Goal: Task Accomplishment & Management: Use online tool/utility

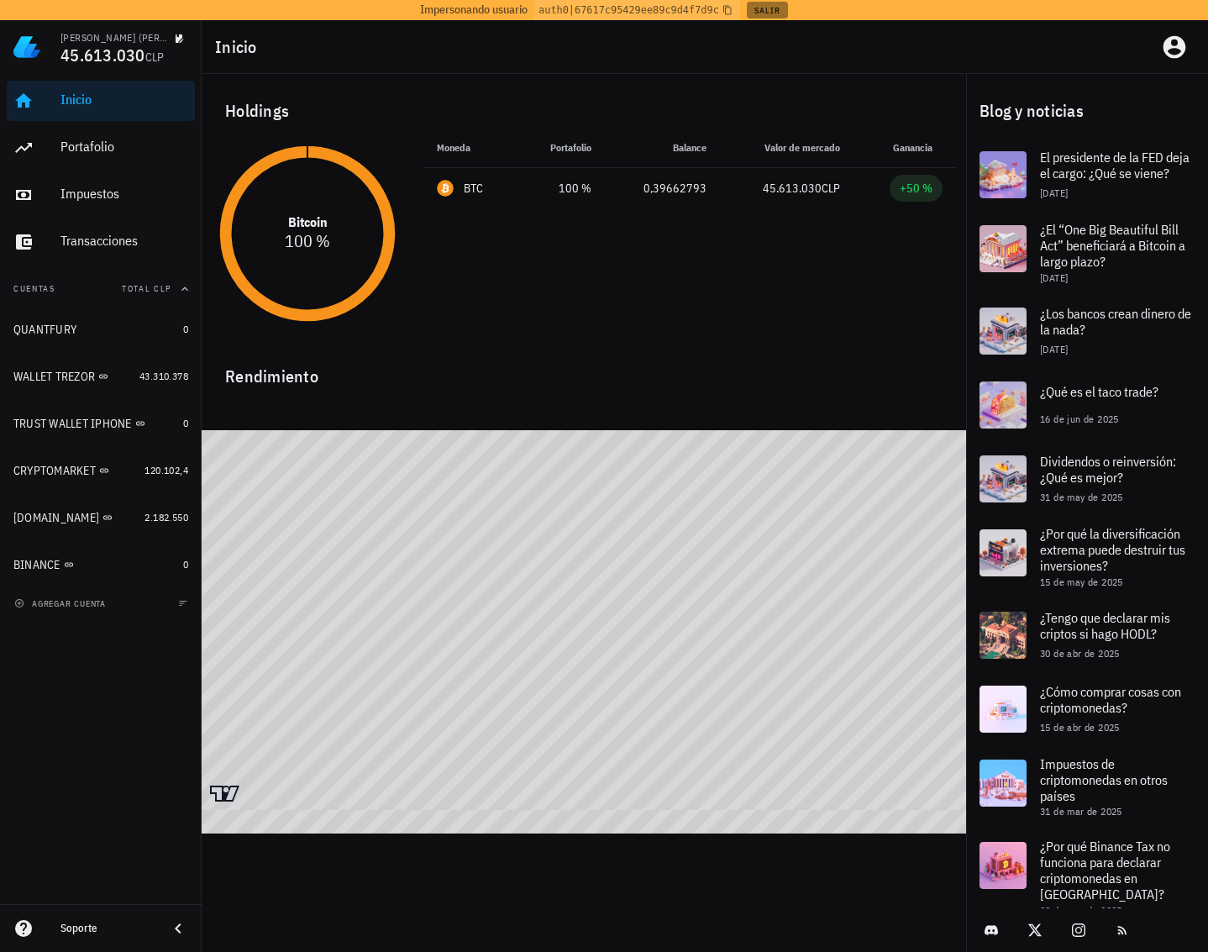
click at [771, 8] on button "Salir" at bounding box center [767, 10] width 41 height 17
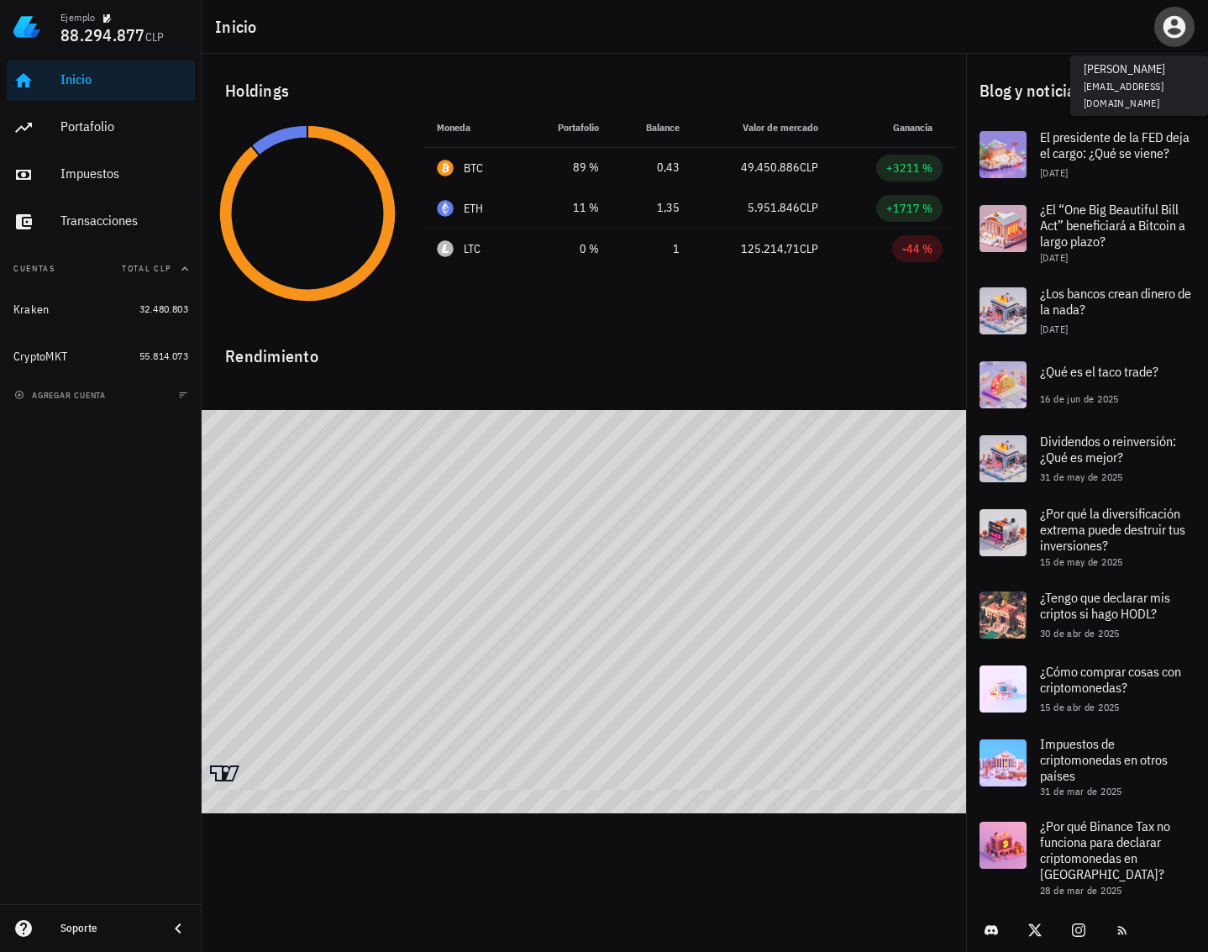
click at [1178, 17] on icon "button" at bounding box center [1175, 27] width 23 height 23
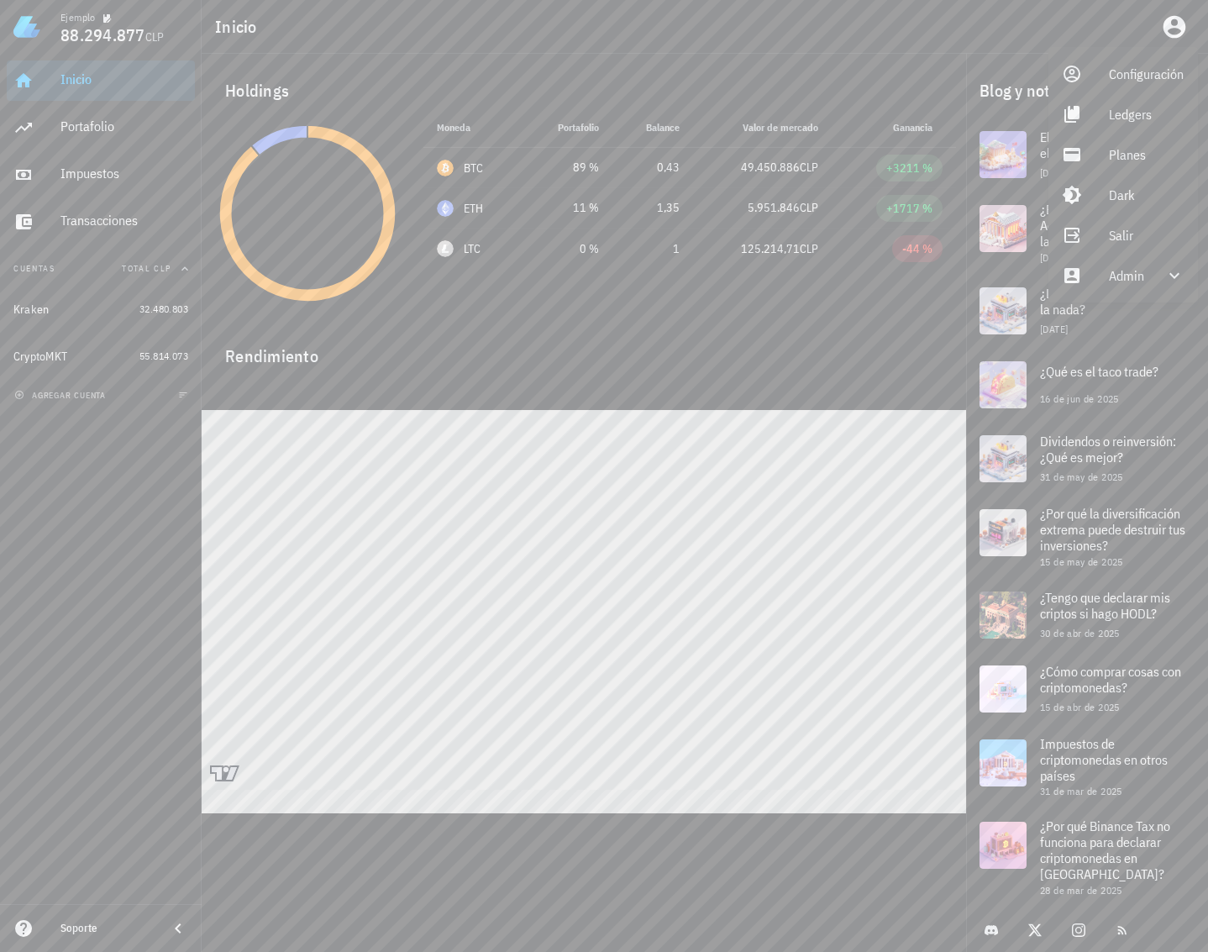
click at [1087, 33] on div "Inicio" at bounding box center [705, 27] width 1007 height 54
click at [1173, 36] on icon "button" at bounding box center [1175, 27] width 23 height 23
click at [1113, 122] on div "Ledgers" at bounding box center [1147, 114] width 76 height 34
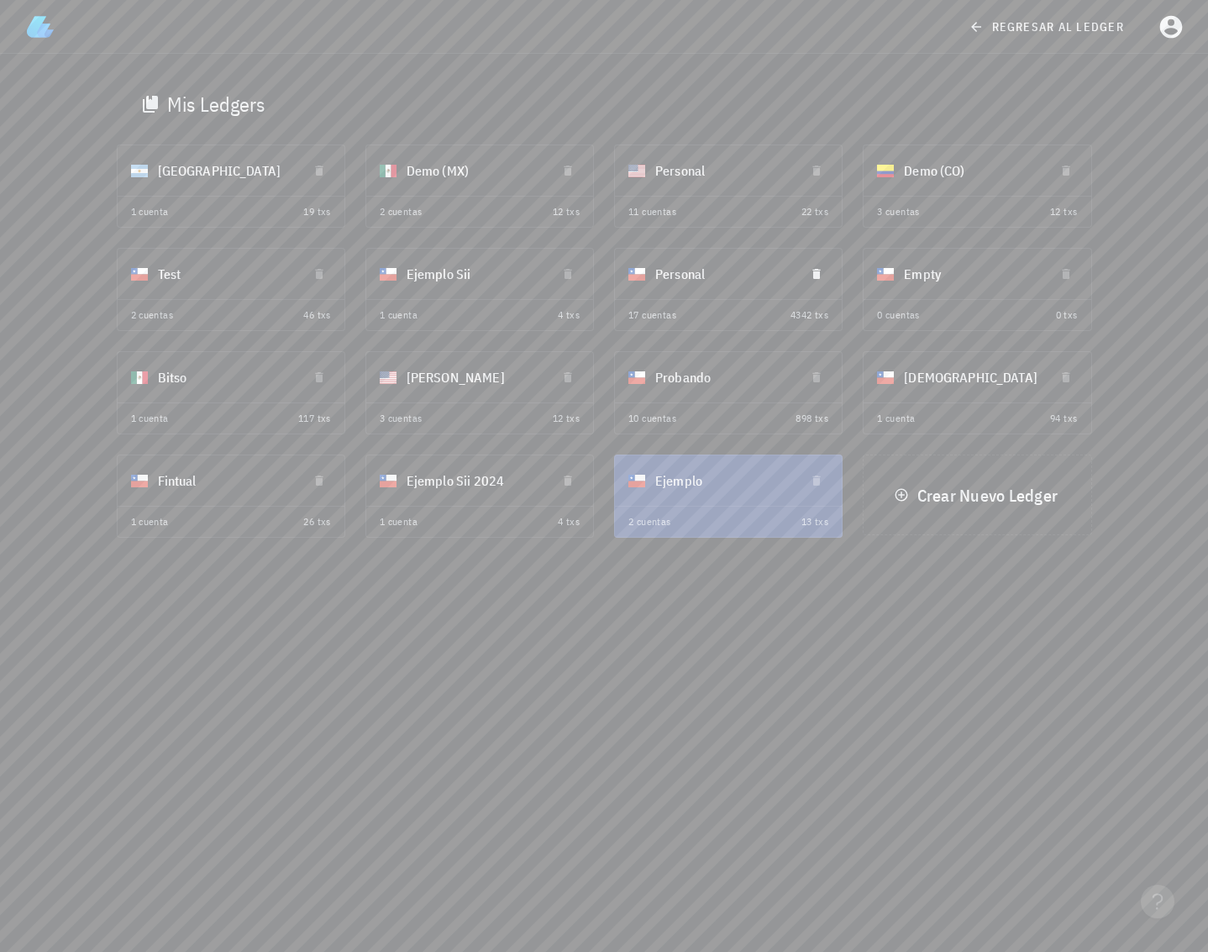
click at [725, 264] on div "Personal" at bounding box center [723, 274] width 136 height 44
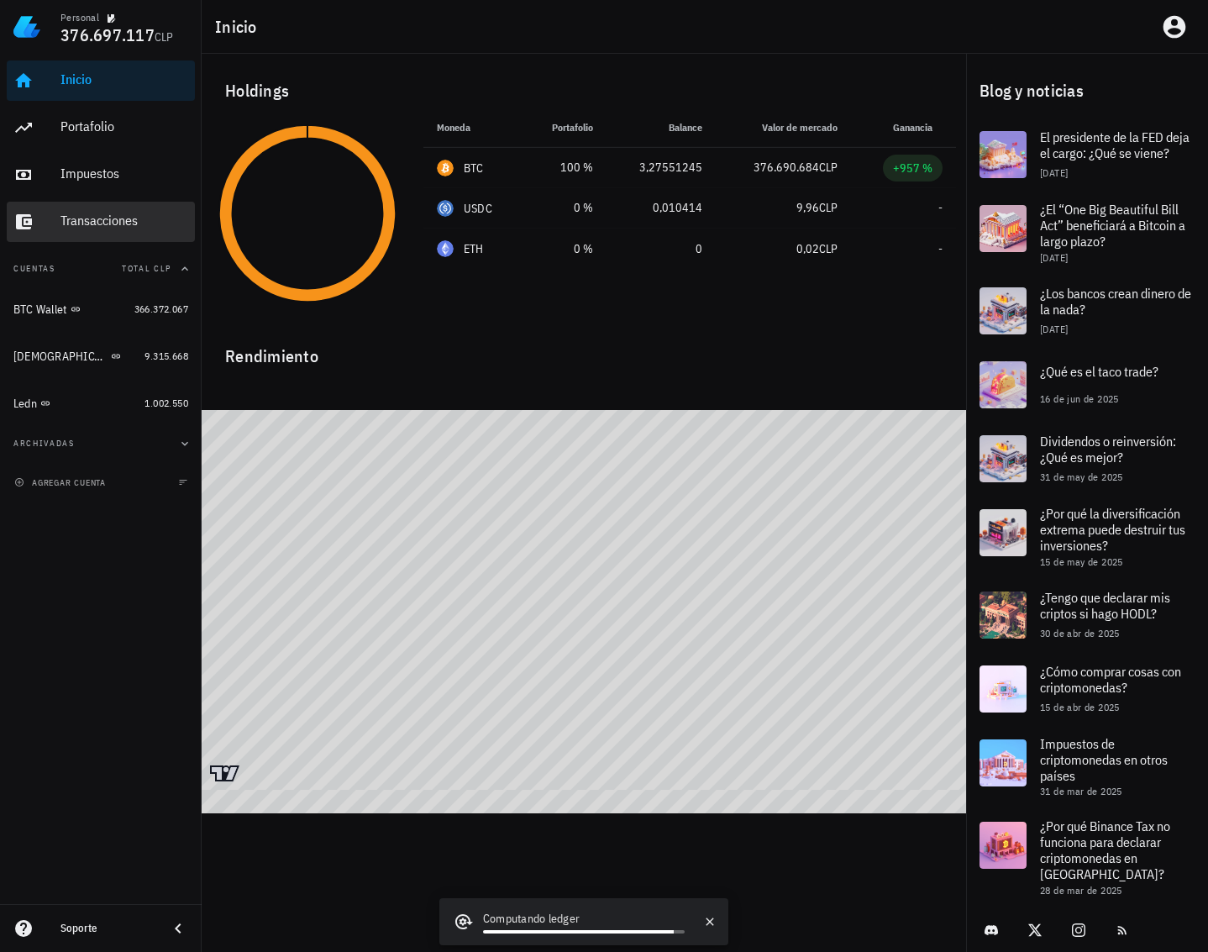
click at [150, 223] on div "Transacciones" at bounding box center [125, 221] width 128 height 16
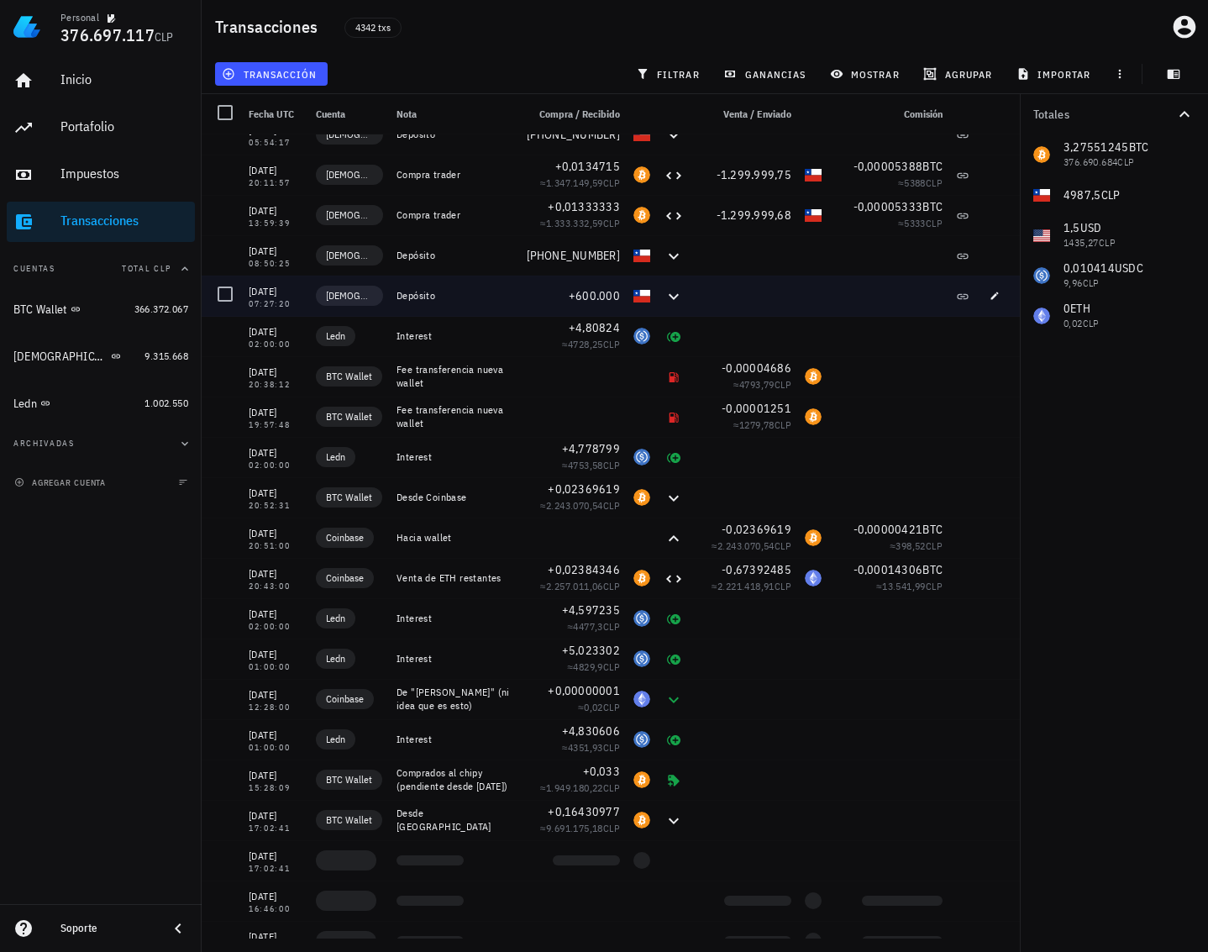
scroll to position [336, 0]
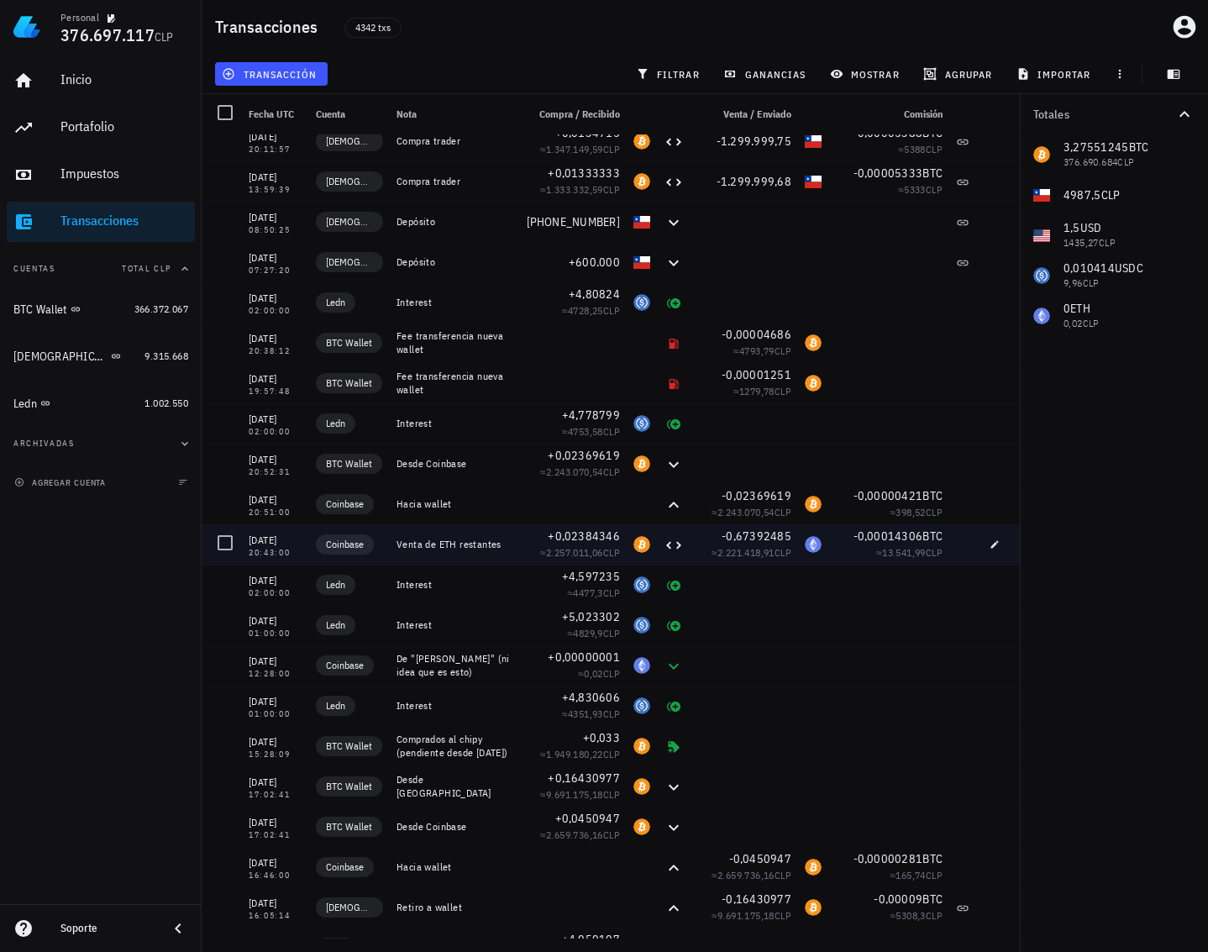
click at [262, 540] on div "27/12/2024" at bounding box center [276, 540] width 54 height 17
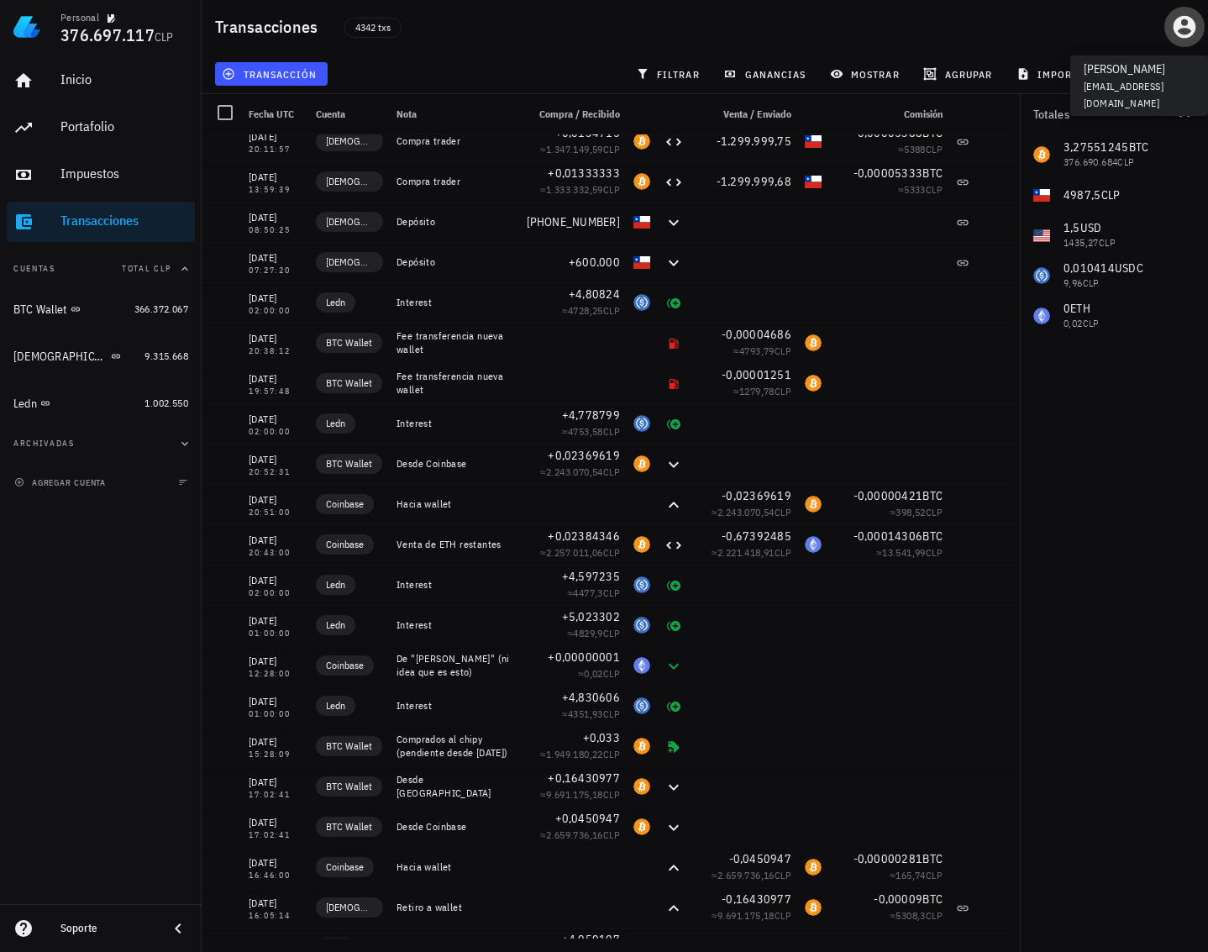
click at [1180, 29] on icon "button" at bounding box center [1185, 27] width 23 height 23
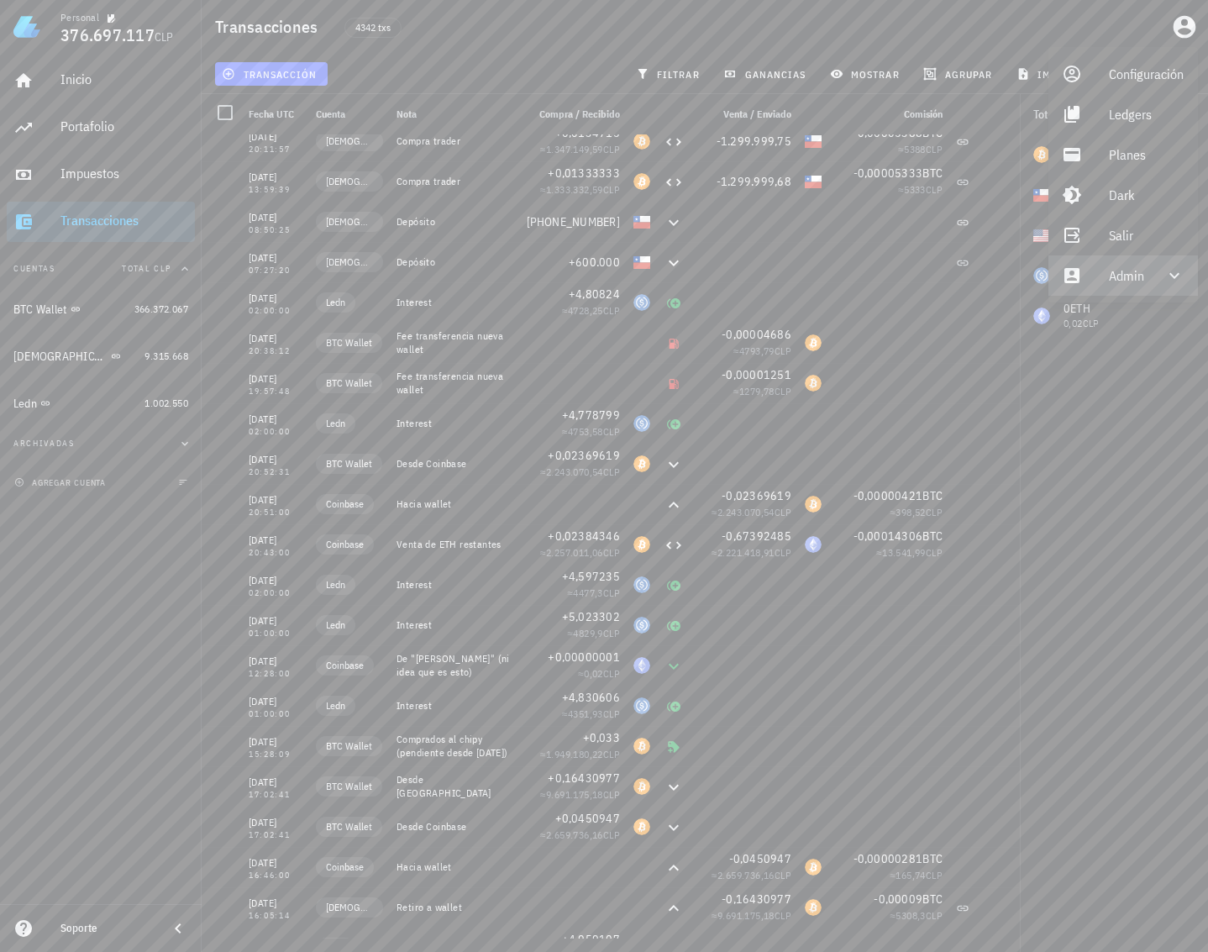
click at [1118, 276] on div "Admin" at bounding box center [1126, 276] width 35 height 34
click at [1119, 329] on div "Impersonar" at bounding box center [1147, 316] width 77 height 34
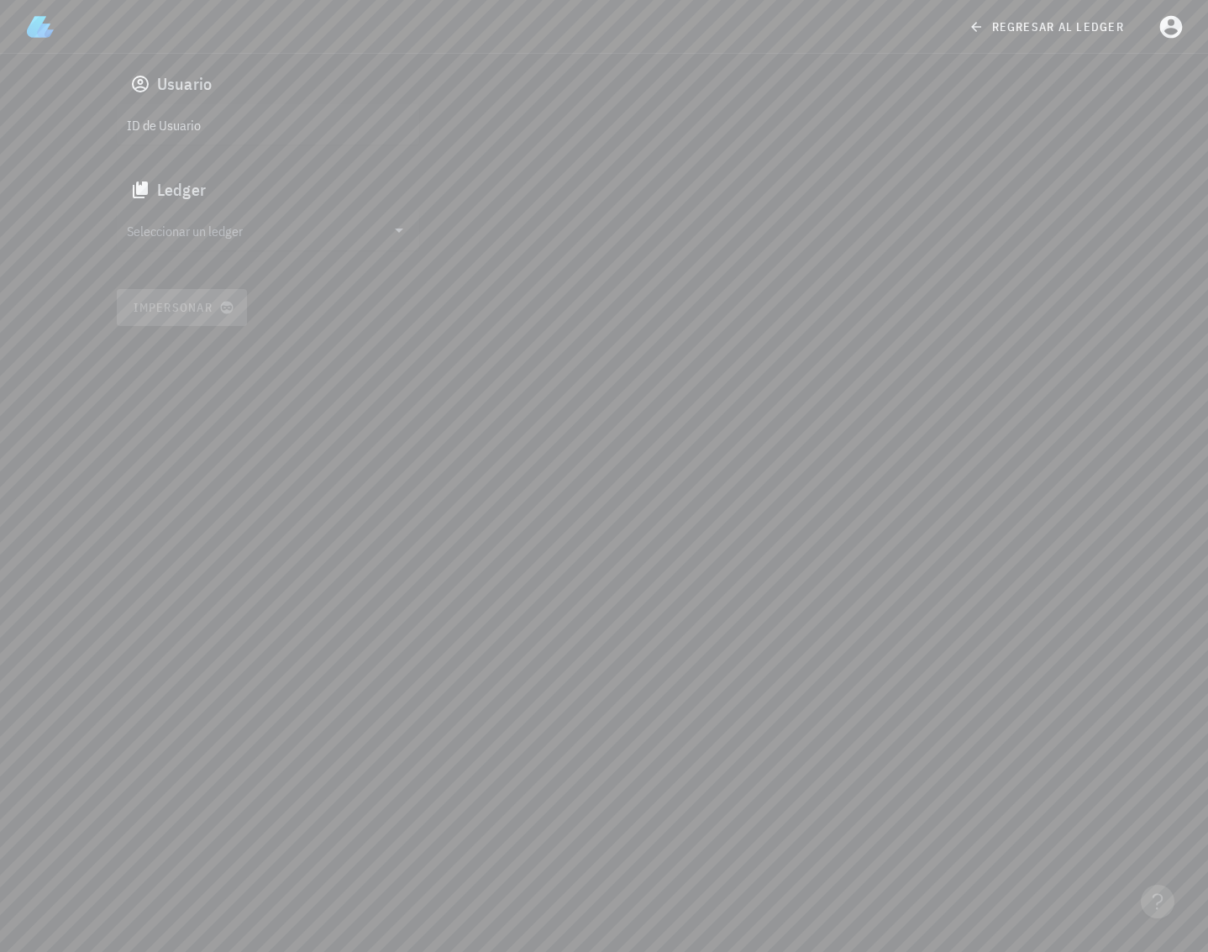
drag, startPoint x: 304, startPoint y: 107, endPoint x: 294, endPoint y: 121, distance: 17.5
click at [303, 108] on div "ID de Usuario" at bounding box center [268, 124] width 303 height 40
paste input "google-oauth2|104126494832374401596"
type input "google-oauth2|104126494832374401596"
click at [309, 233] on input "Seleccionar un ledger" at bounding box center [256, 230] width 259 height 27
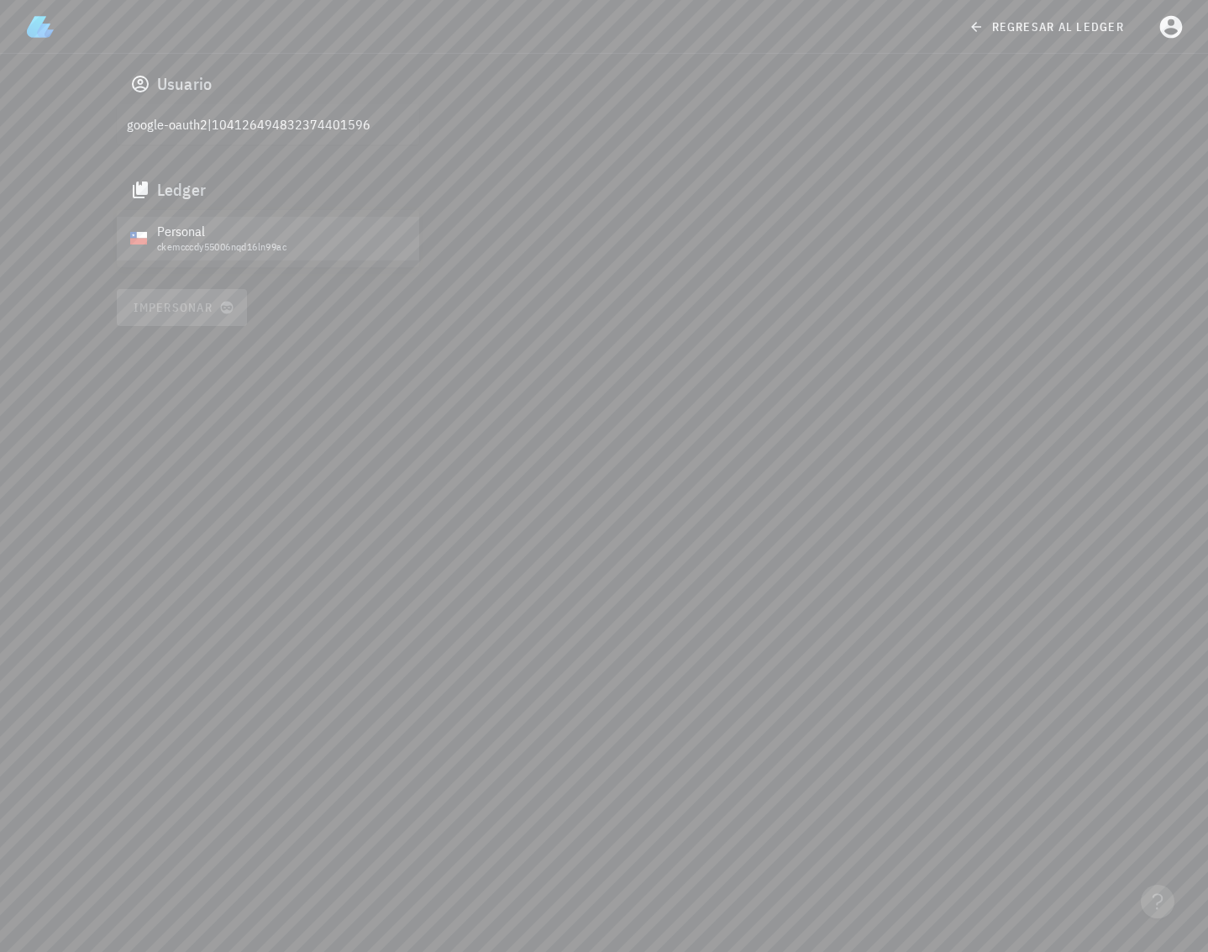
click at [300, 245] on div "ckemcccdy55006nqd16ln99ac" at bounding box center [281, 247] width 249 height 12
click at [219, 335] on div "Usuario google-oauth2|104126494832374401596 Ledger Personal ckemcccdy55006nqd16…" at bounding box center [605, 195] width 996 height 282
click at [209, 311] on span "Impersonar" at bounding box center [182, 307] width 98 height 15
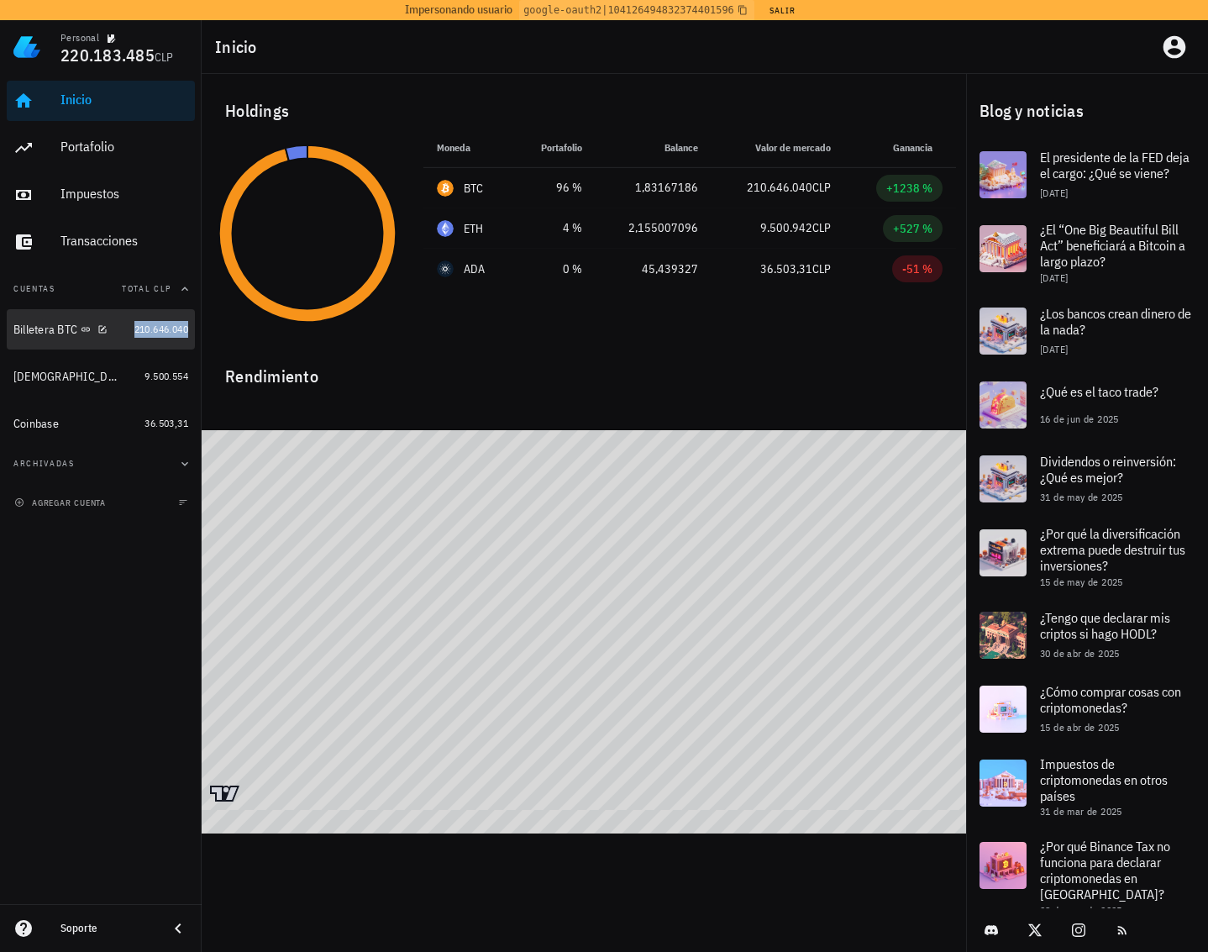
click at [141, 327] on span "210.646.040" at bounding box center [161, 329] width 54 height 13
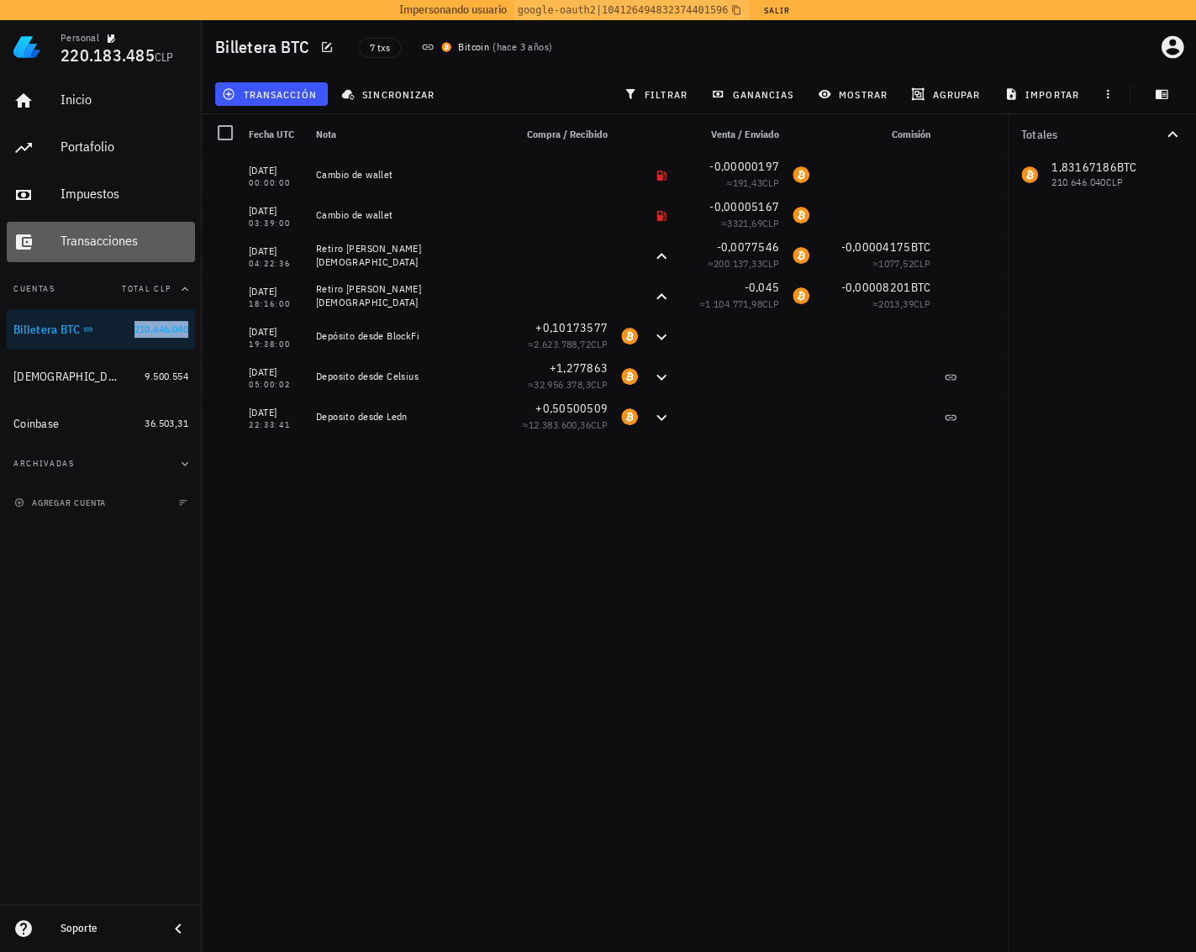
click at [129, 245] on div "Transacciones" at bounding box center [125, 241] width 128 height 16
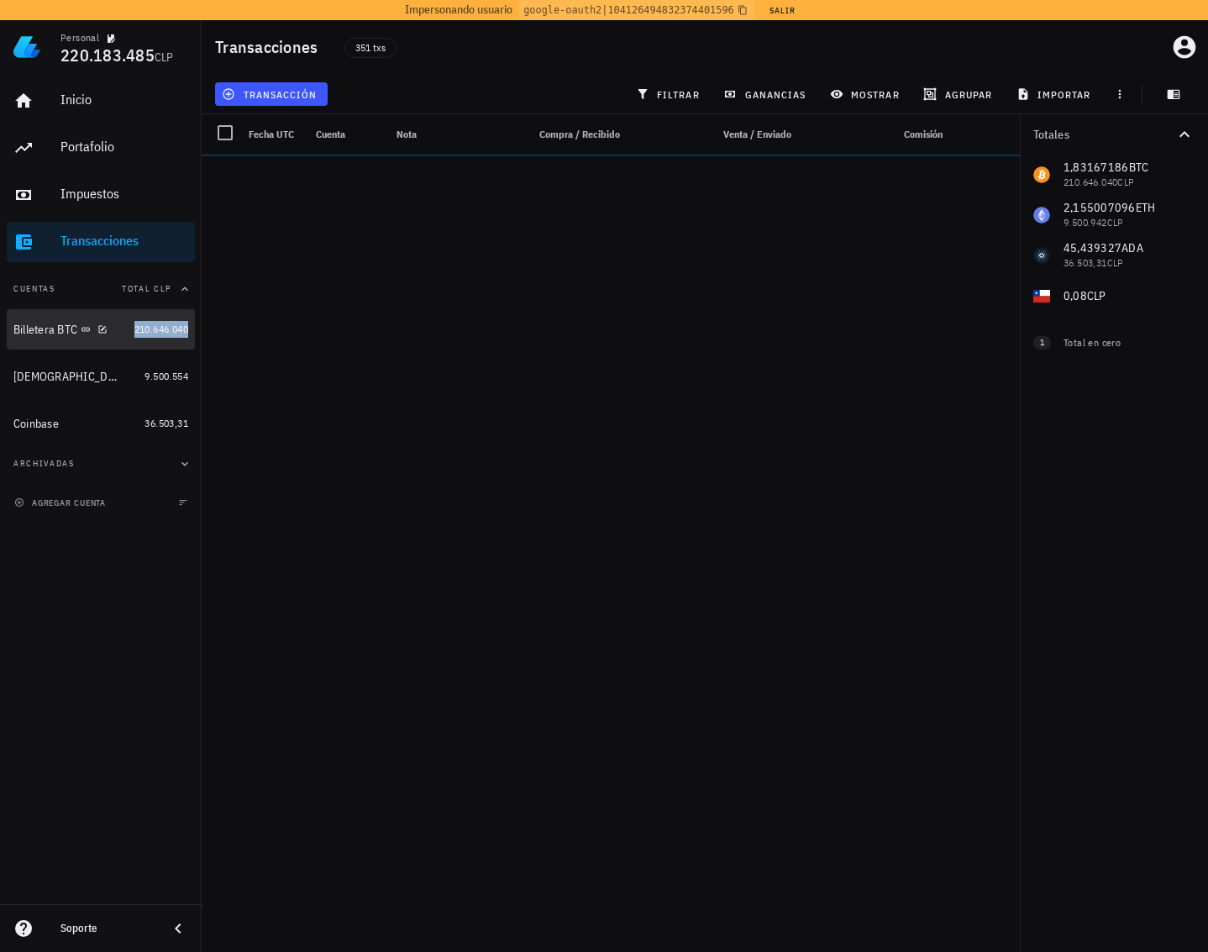
click at [141, 335] on div "210.646.040" at bounding box center [161, 329] width 54 height 17
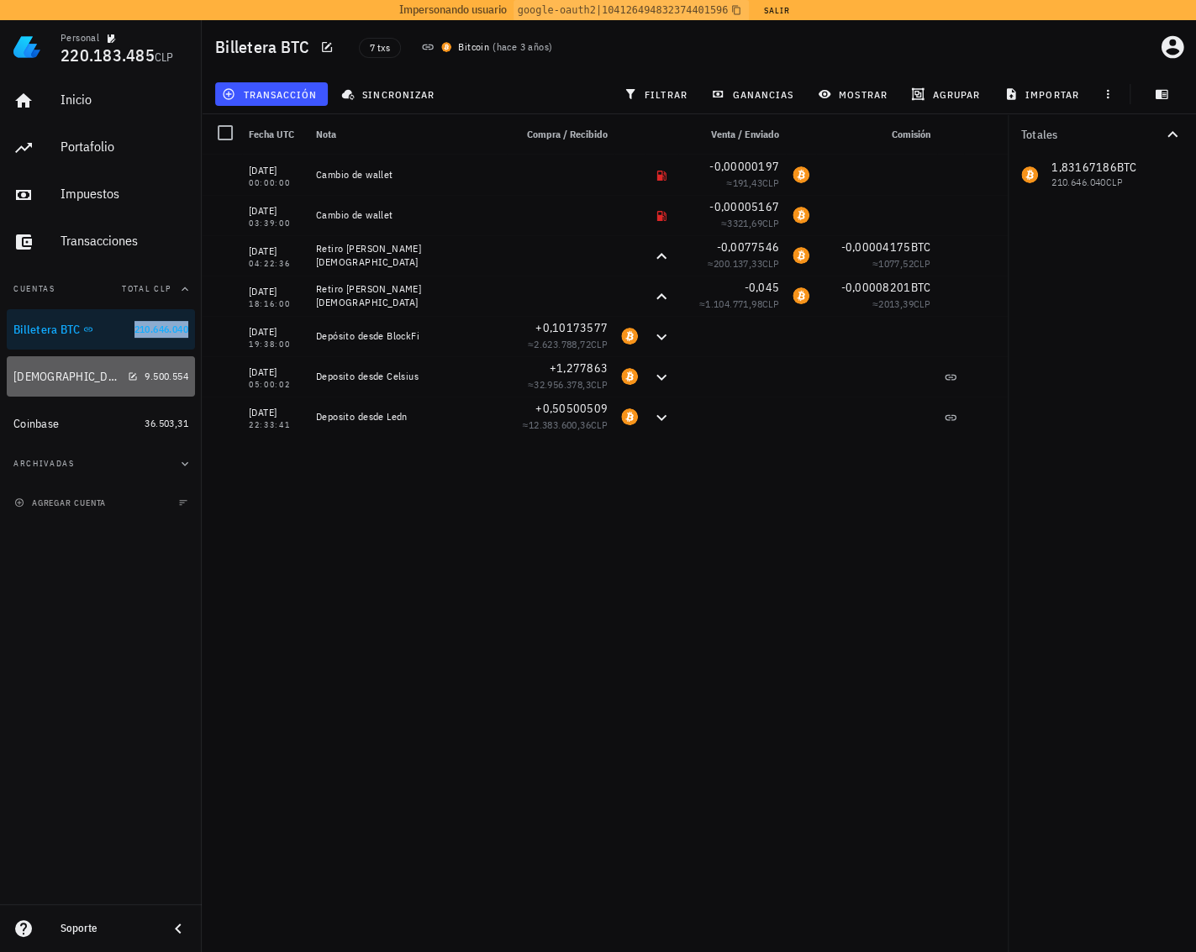
click at [101, 376] on div "[DEMOGRAPHIC_DATA]" at bounding box center [75, 377] width 124 height 16
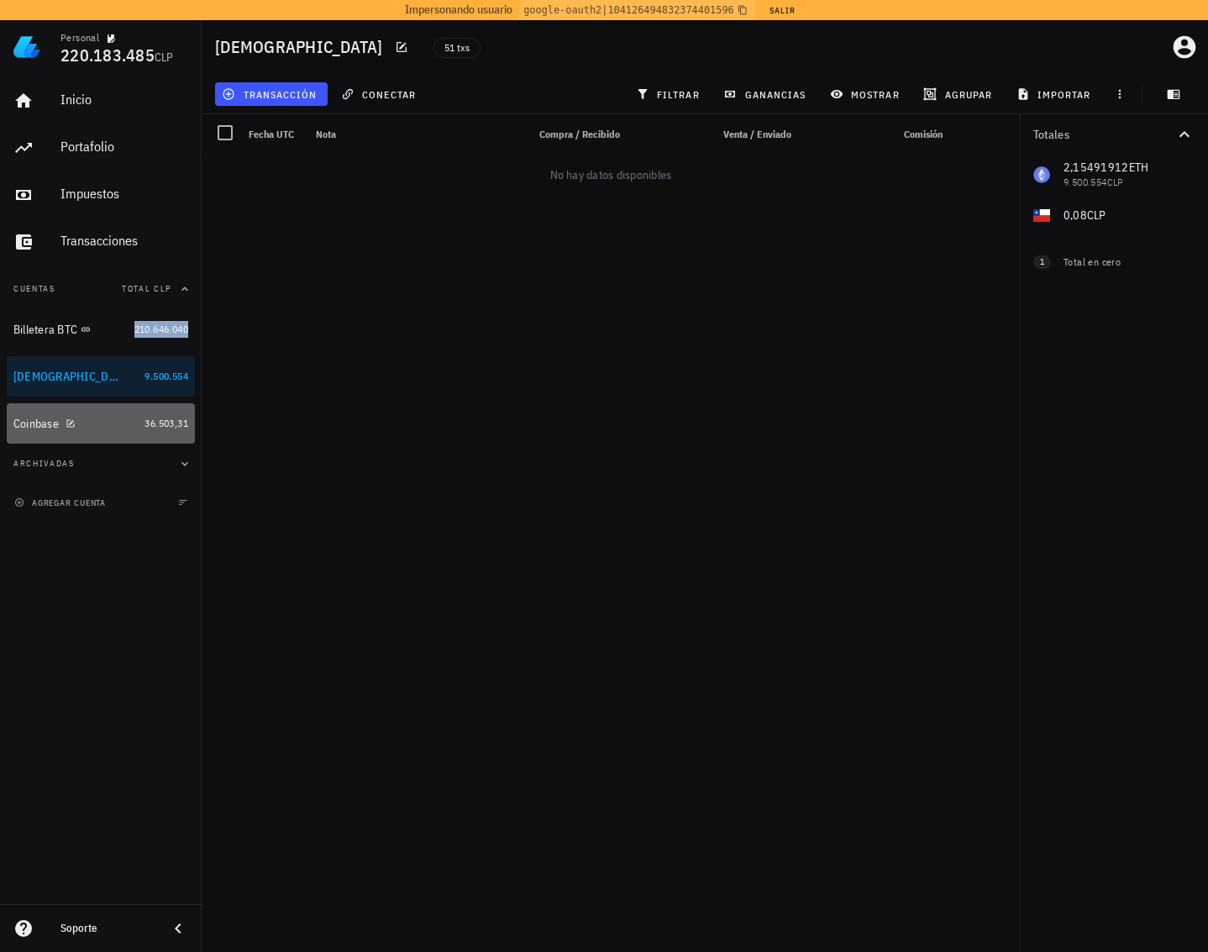
click at [101, 428] on div "Coinbase" at bounding box center [75, 424] width 124 height 16
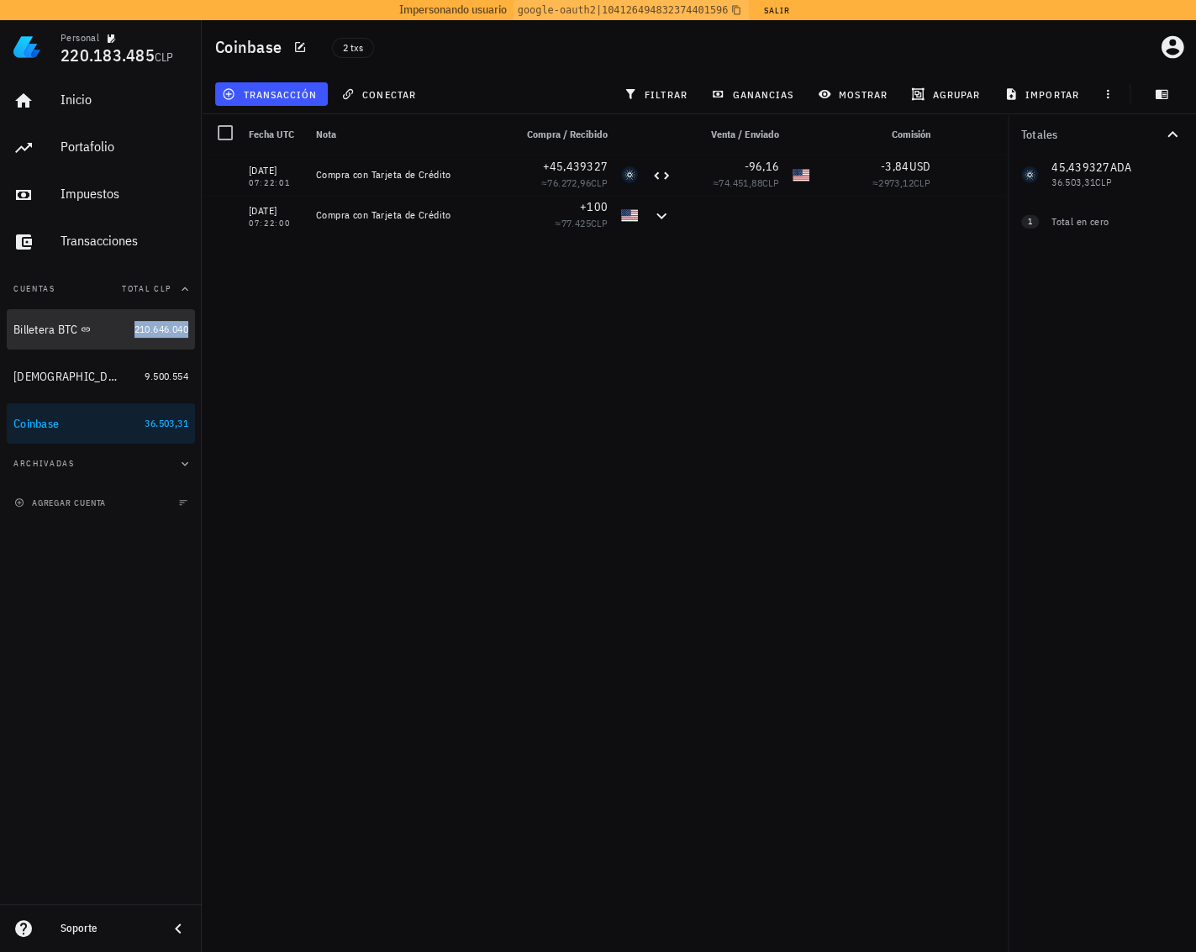
click at [145, 331] on span "210.646.040" at bounding box center [161, 329] width 54 height 13
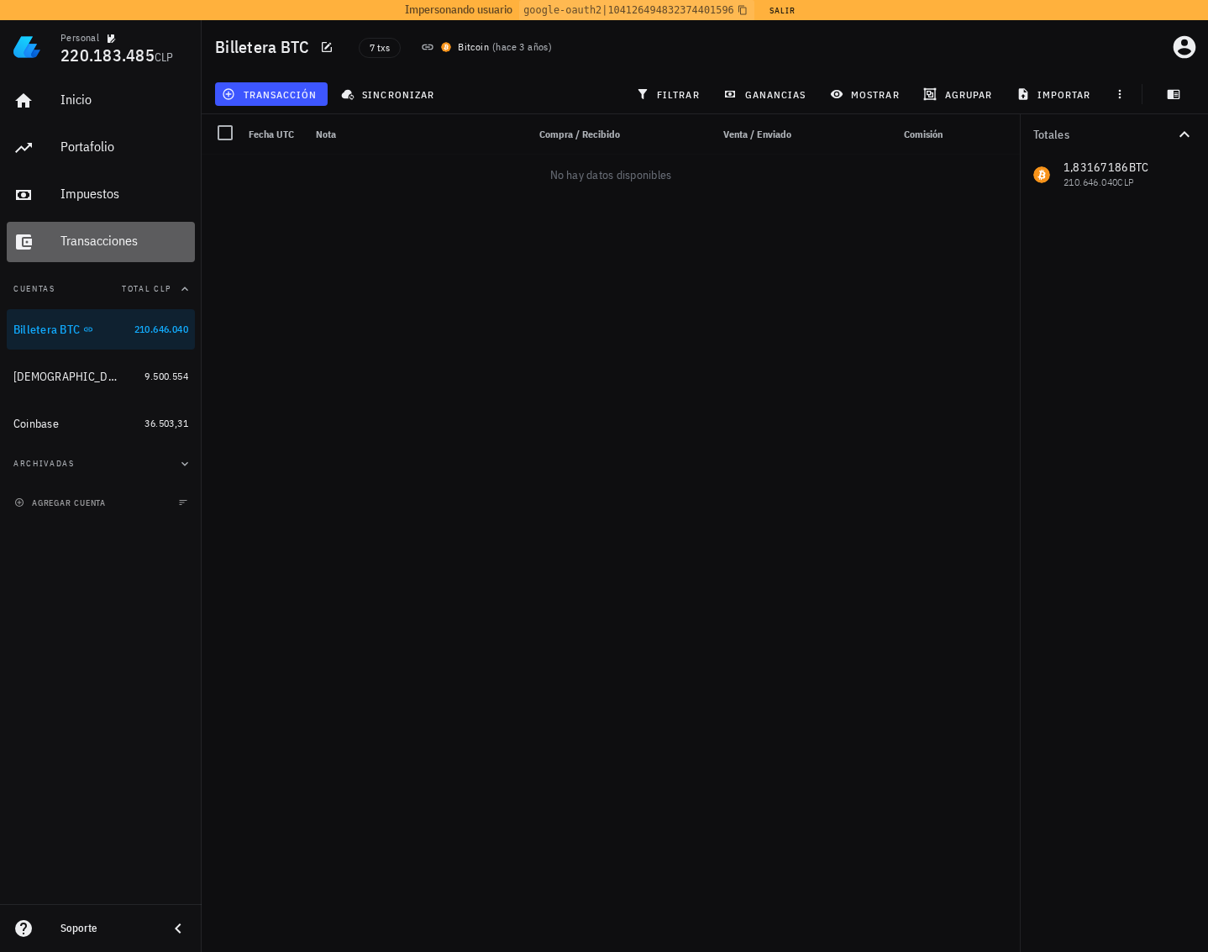
click at [123, 228] on div "Transacciones" at bounding box center [125, 242] width 128 height 38
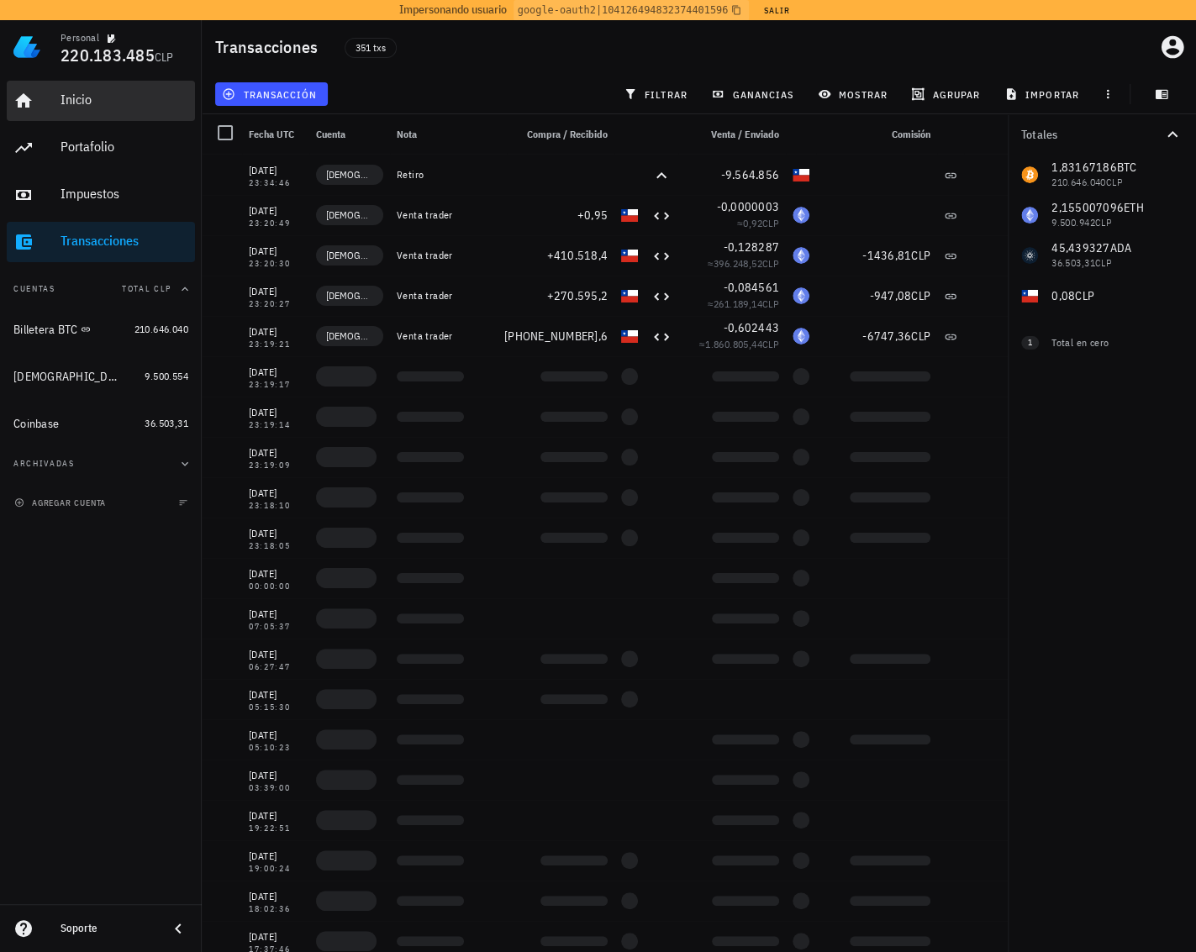
click at [82, 88] on div "Inicio" at bounding box center [125, 101] width 128 height 38
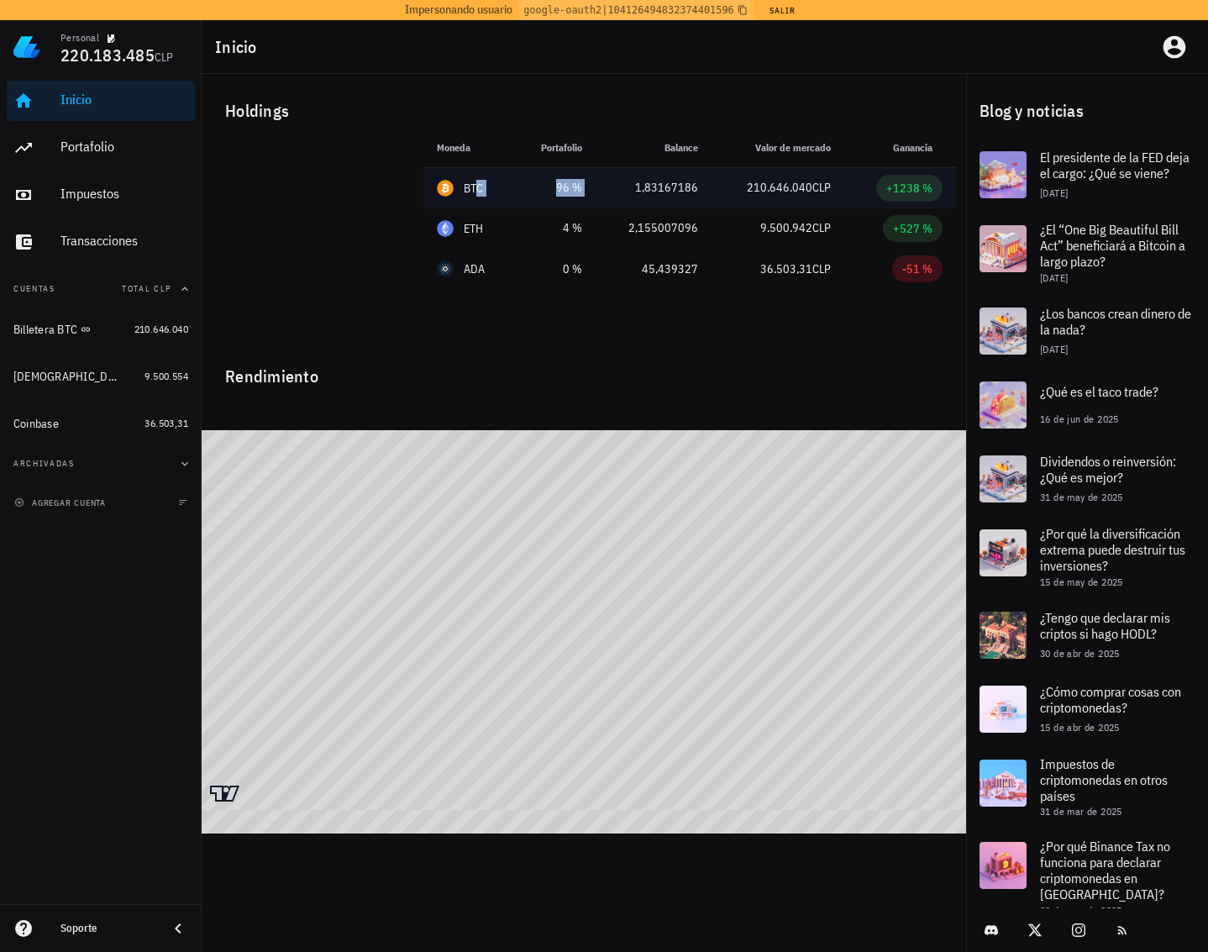
drag, startPoint x: 476, startPoint y: 191, endPoint x: 638, endPoint y: 201, distance: 162.5
click at [638, 201] on tr "BTC 96 % 115.002.061 CLP 1,83167186 210.646.040 CLP +1238 %" at bounding box center [690, 188] width 533 height 40
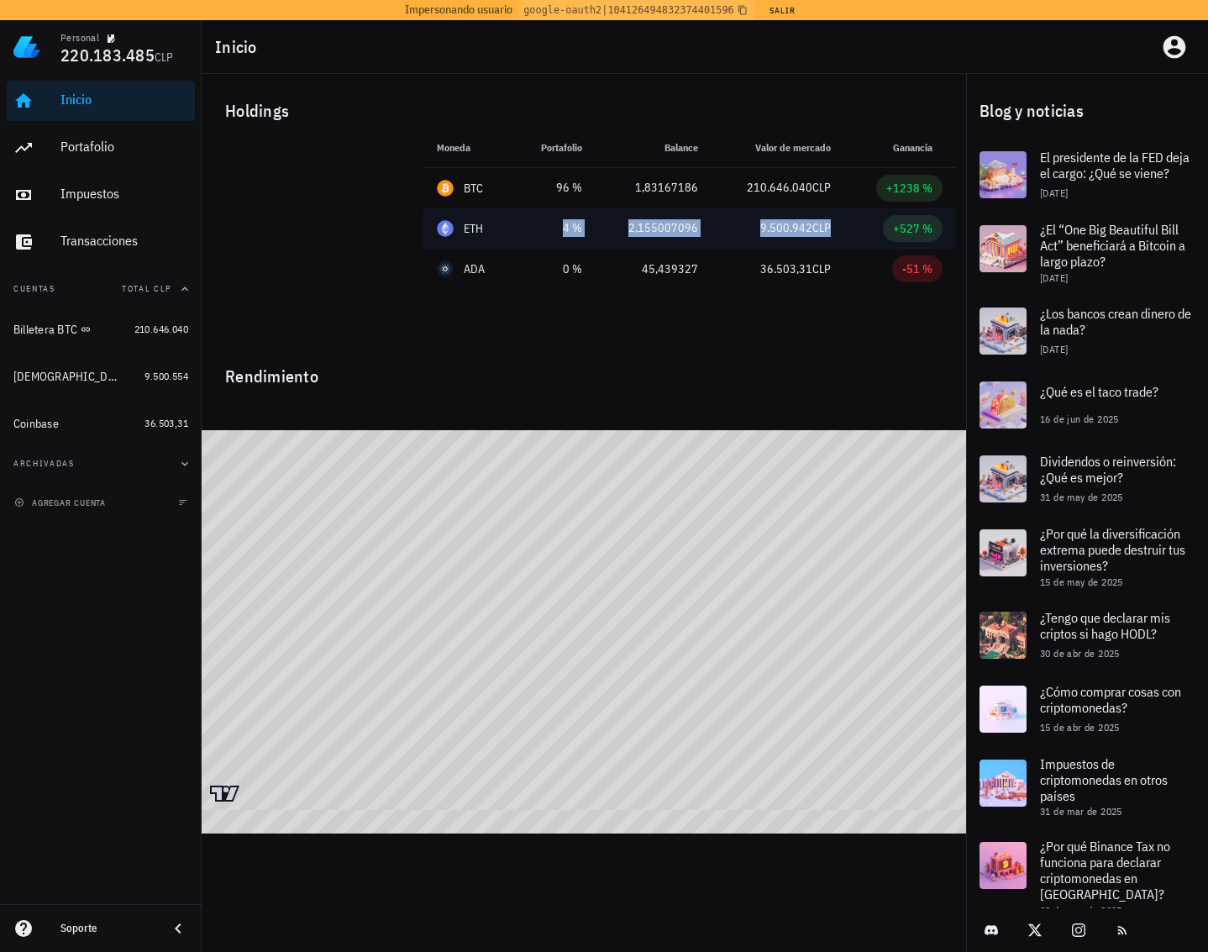
drag, startPoint x: 489, startPoint y: 229, endPoint x: 824, endPoint y: 238, distance: 334.6
click at [824, 238] on tr "ETH 4 % 4.408.775 CLP 2,155007096 9.500.942 CLP +527 %" at bounding box center [690, 228] width 533 height 40
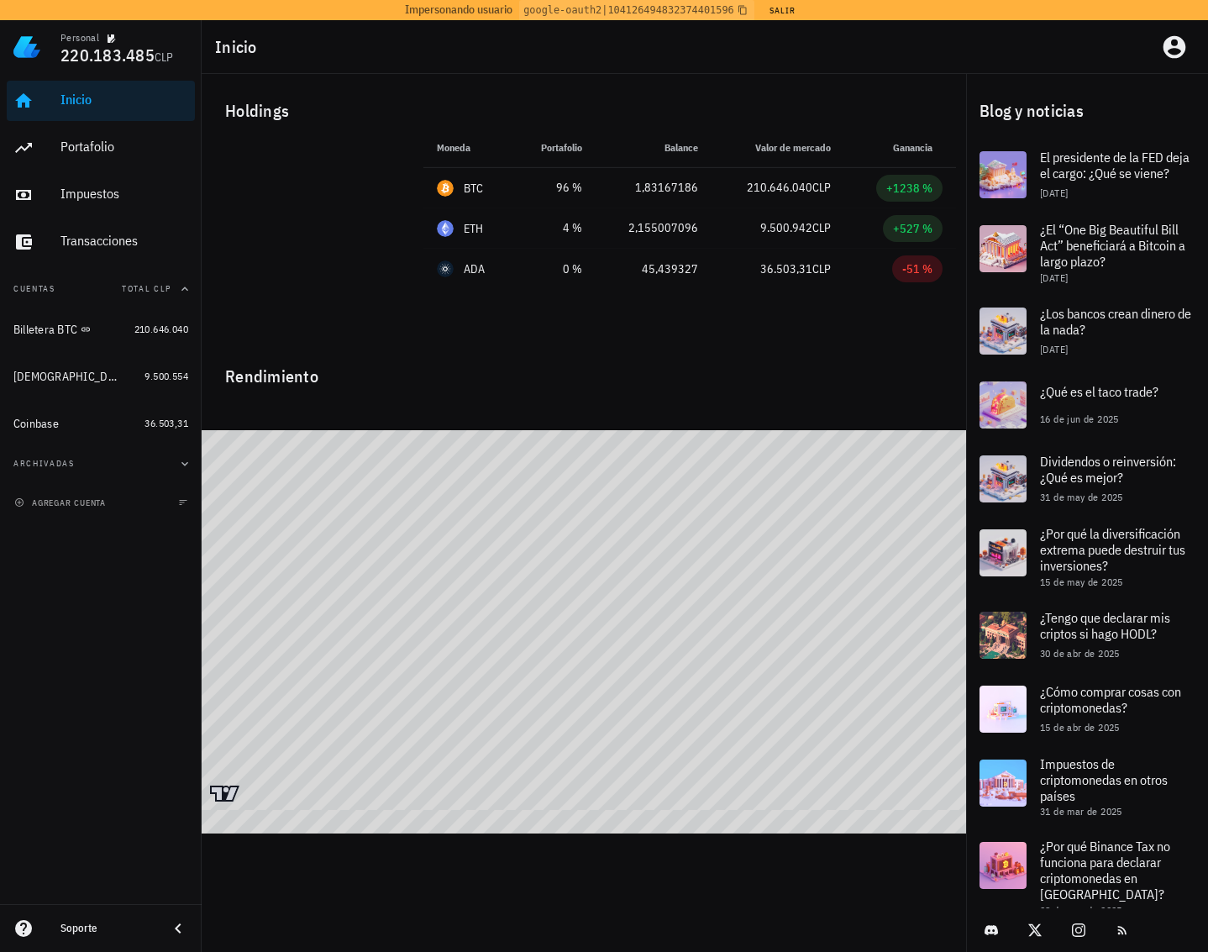
click at [728, 360] on div "Rendimiento" at bounding box center [584, 370] width 745 height 40
click at [713, 99] on div "Holdings" at bounding box center [584, 111] width 745 height 54
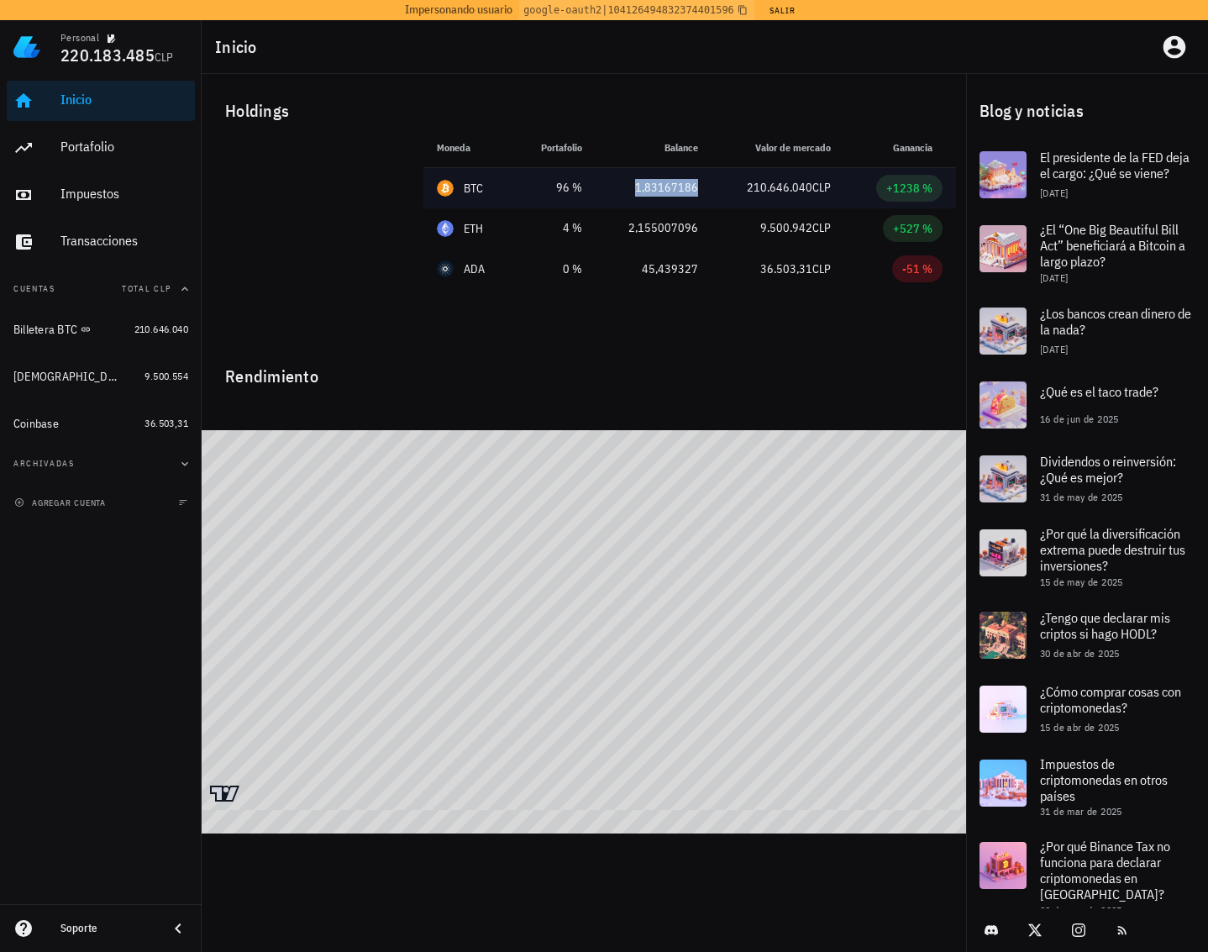
click at [669, 190] on div "1,83167186" at bounding box center [653, 188] width 89 height 18
click at [692, 203] on tbody "BTC 96 % 115.002.061 CLP 1,83167186 210.646.040 CLP +1238 % ETH 4 % 4.408.775 C…" at bounding box center [690, 228] width 533 height 121
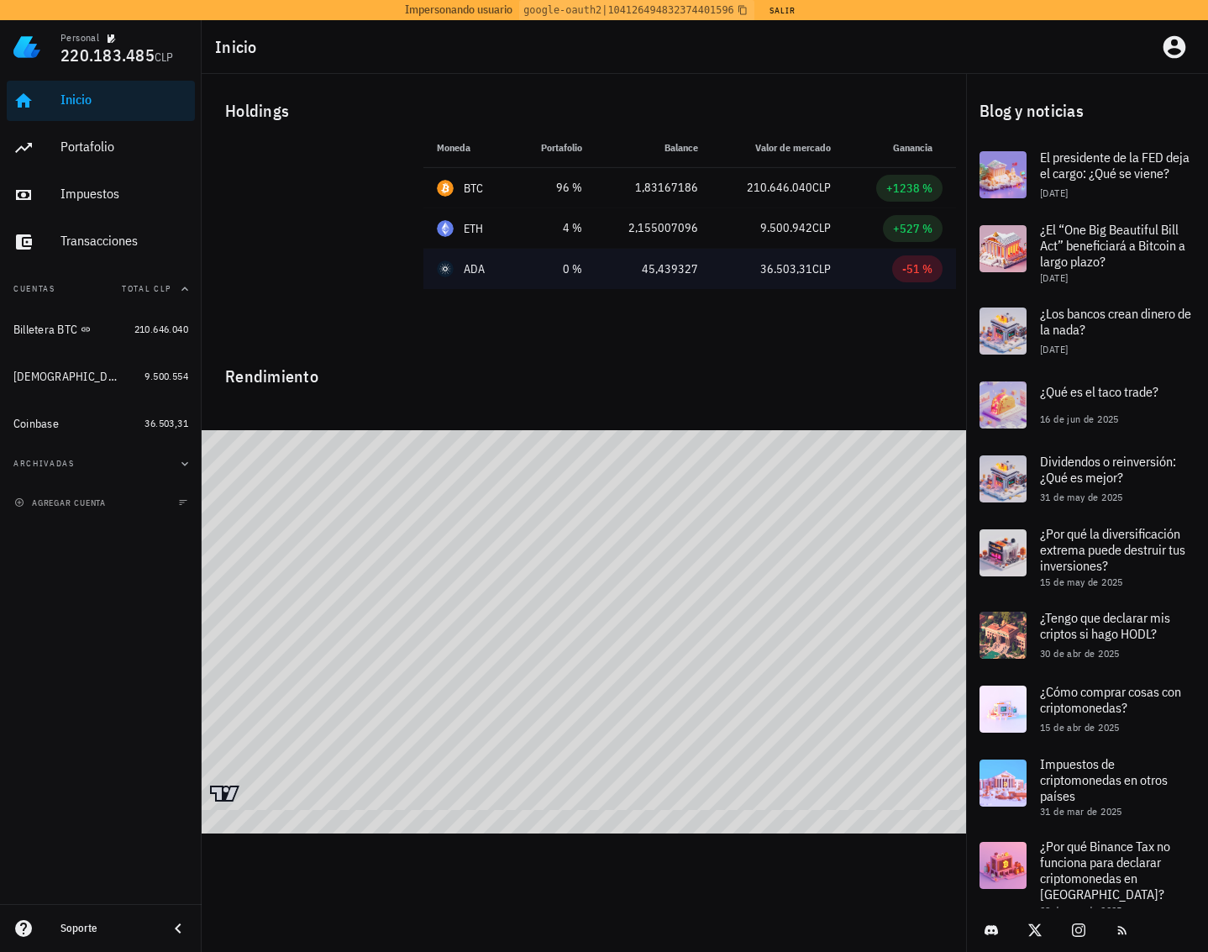
click at [682, 258] on td "45,439327" at bounding box center [654, 269] width 116 height 40
click at [682, 264] on div "45,439327" at bounding box center [653, 270] width 89 height 18
click at [725, 250] on td "36.503,31 CLP" at bounding box center [778, 269] width 133 height 40
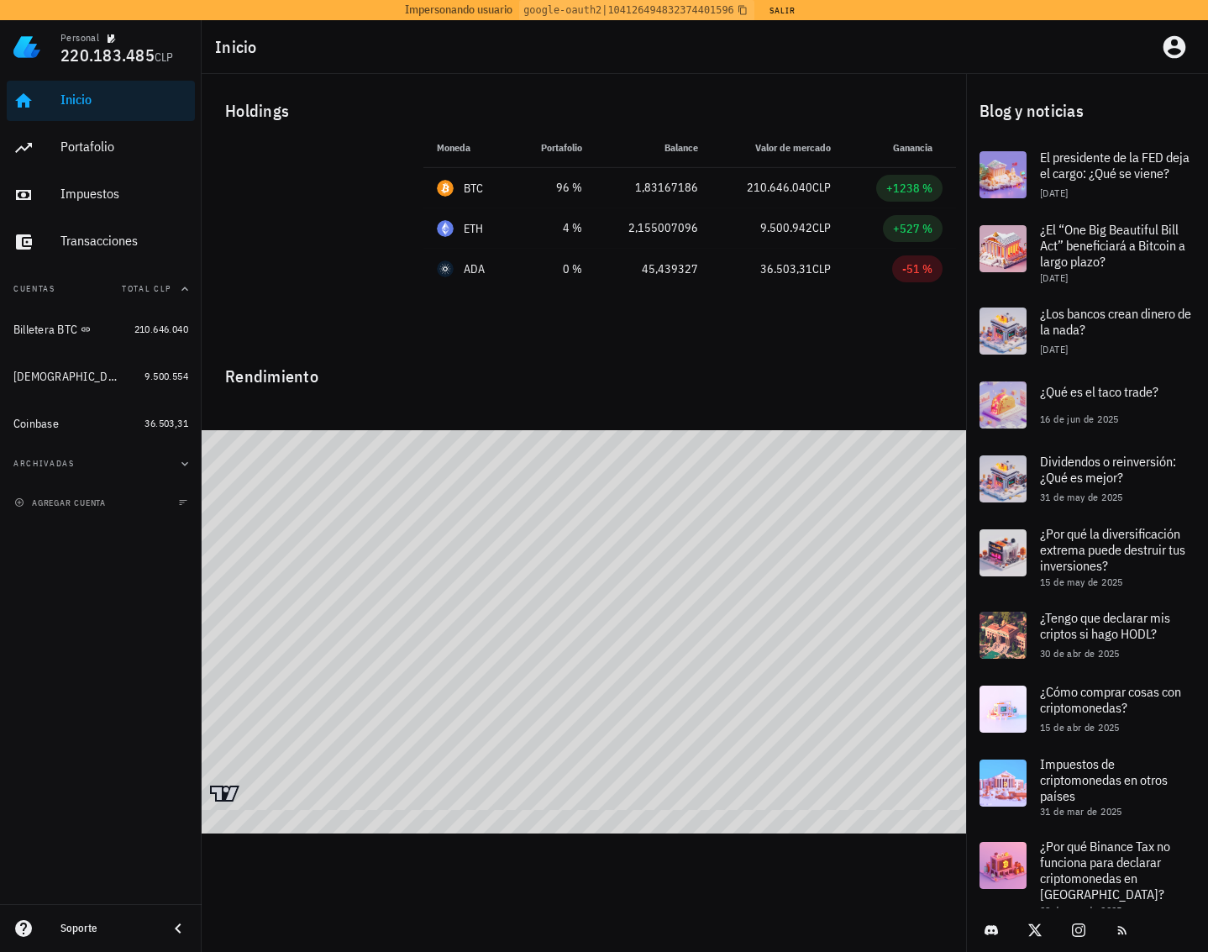
click at [738, 102] on div "Holdings" at bounding box center [584, 111] width 745 height 54
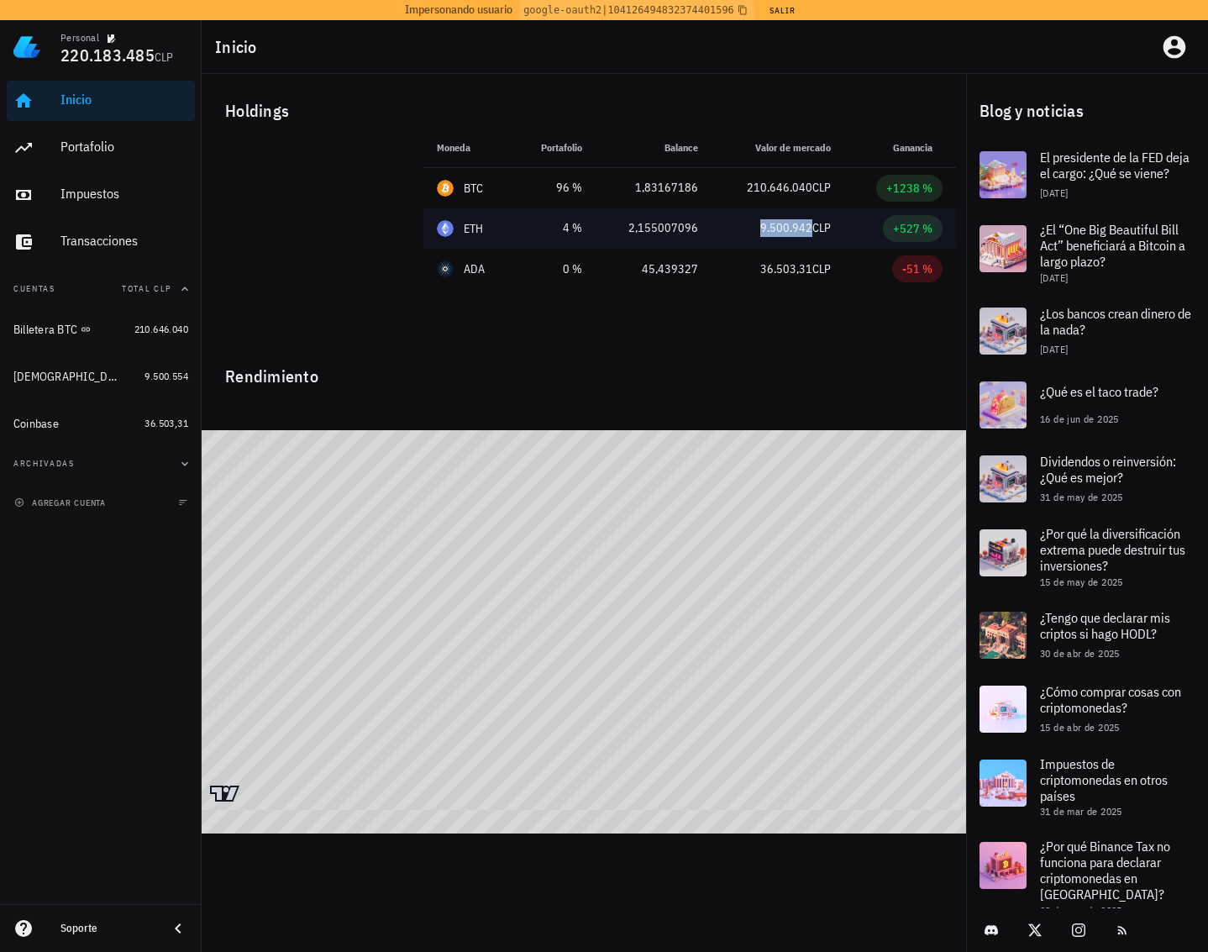
click at [792, 223] on span "9.500.942" at bounding box center [787, 227] width 52 height 15
